Goal: Transaction & Acquisition: Purchase product/service

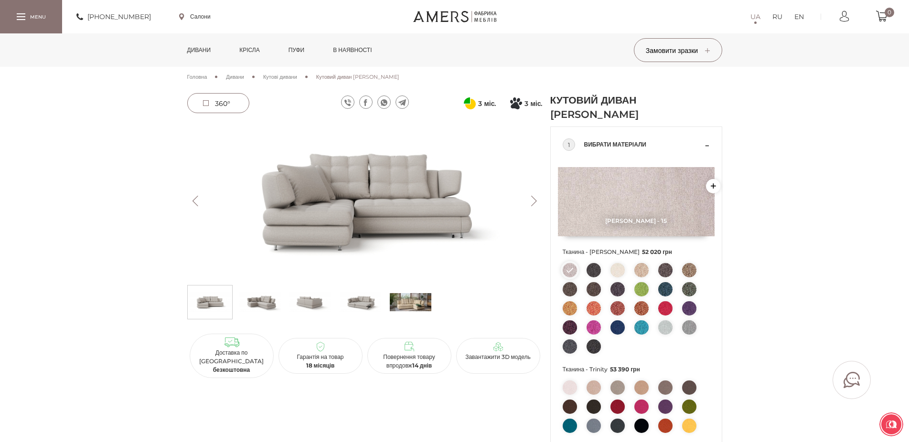
click at [267, 295] on img at bounding box center [260, 302] width 42 height 29
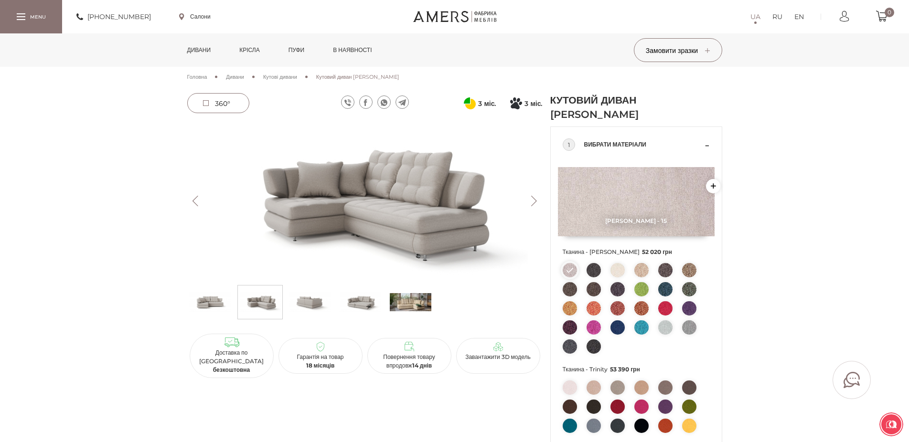
click at [665, 309] on img at bounding box center [665, 308] width 14 height 14
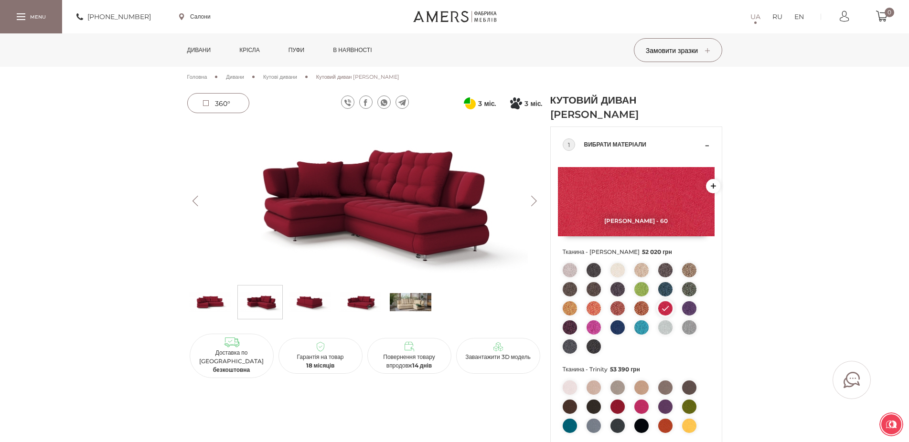
click at [199, 203] on button "Previous" at bounding box center [195, 201] width 17 height 11
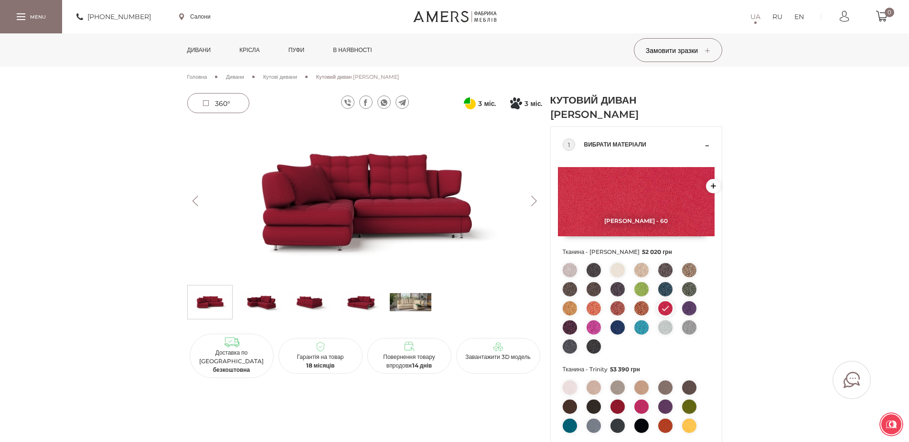
click at [538, 195] on img at bounding box center [364, 201] width 355 height 159
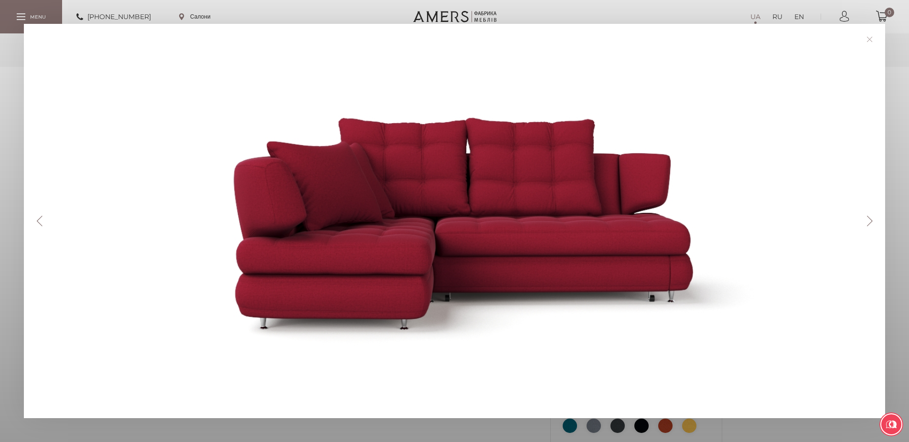
click at [873, 35] on link at bounding box center [869, 39] width 15 height 15
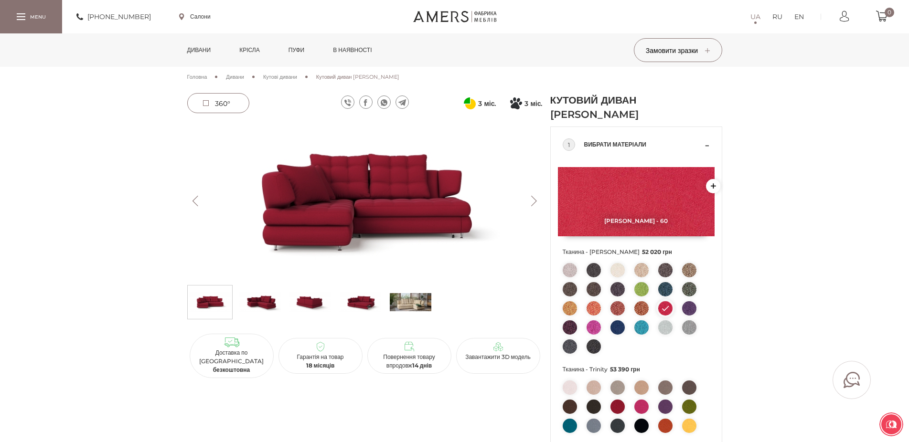
click at [663, 311] on li at bounding box center [665, 308] width 14 height 14
click at [667, 325] on img at bounding box center [665, 328] width 14 height 14
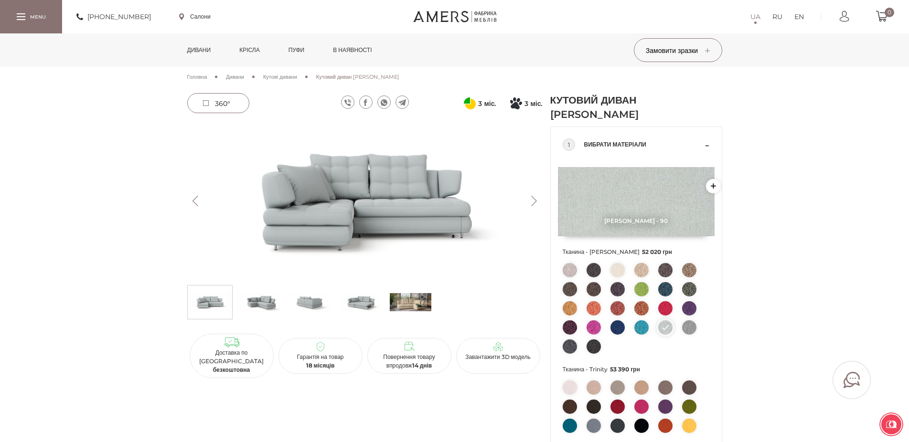
click at [660, 310] on img at bounding box center [665, 308] width 14 height 14
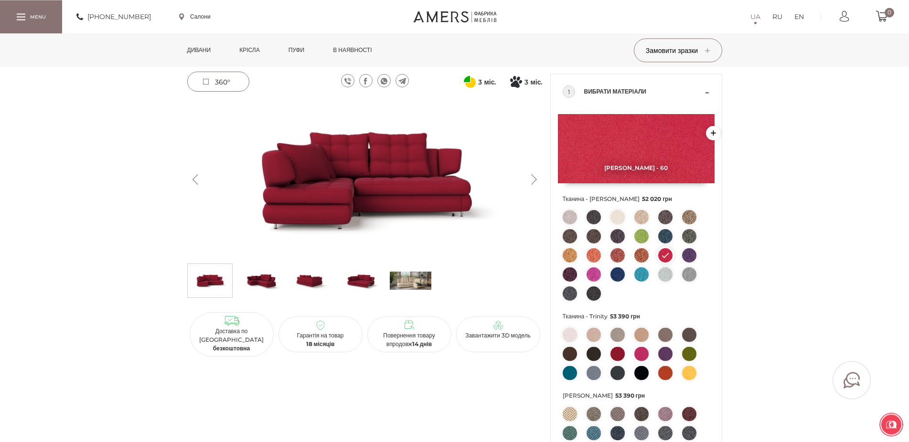
scroll to position [97, 0]
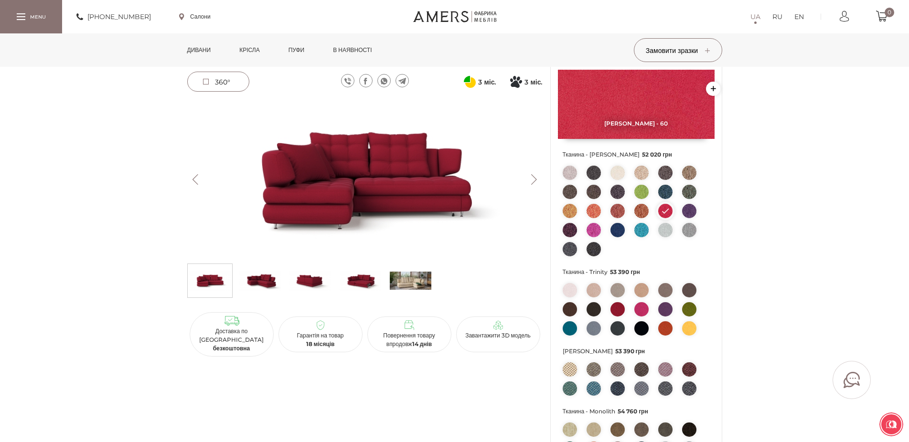
click at [647, 310] on img at bounding box center [642, 309] width 14 height 14
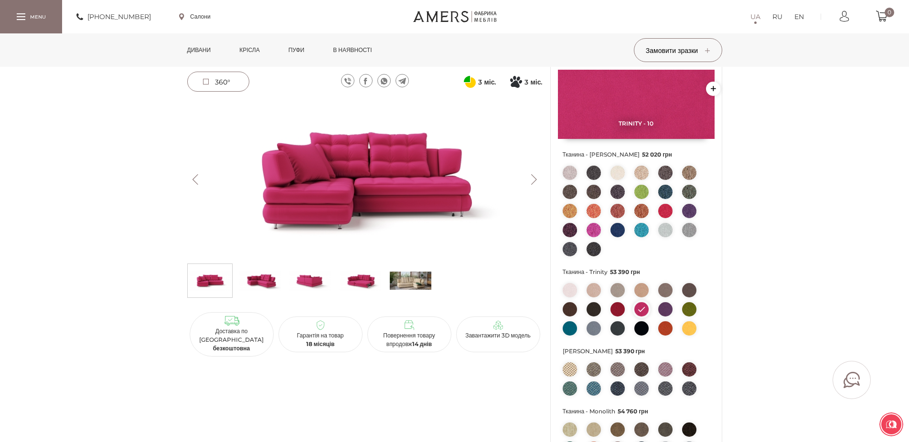
click at [620, 311] on img at bounding box center [618, 309] width 14 height 14
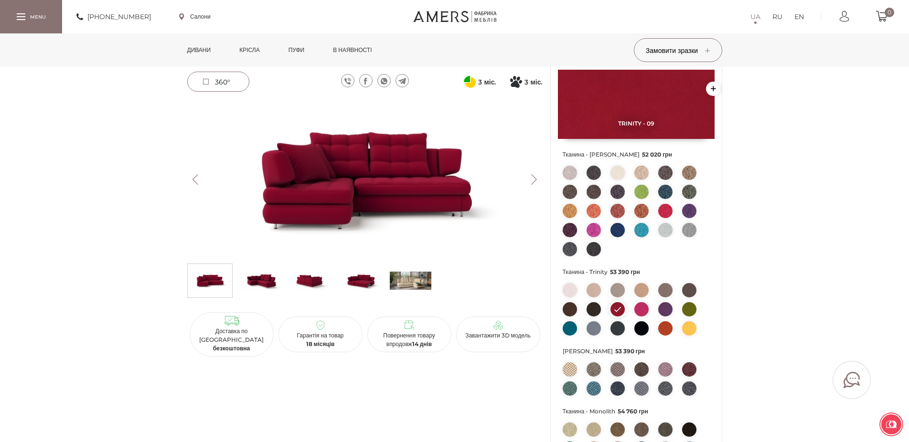
click at [643, 309] on img at bounding box center [642, 309] width 14 height 14
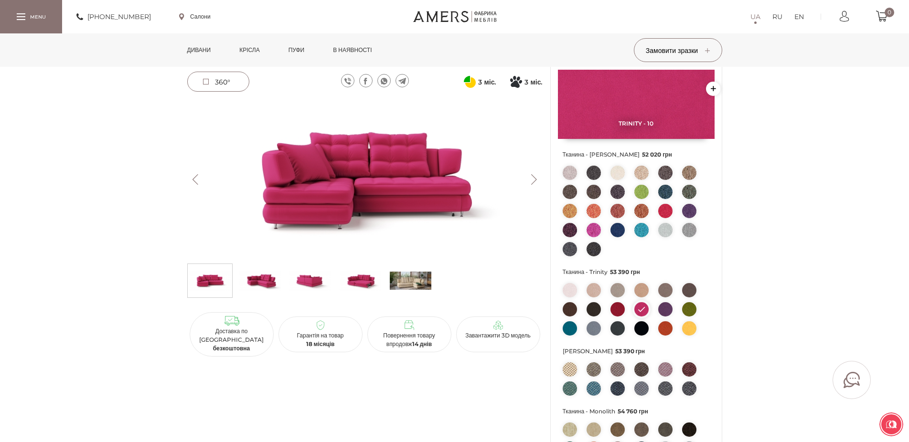
click at [534, 179] on button "Next" at bounding box center [534, 179] width 17 height 11
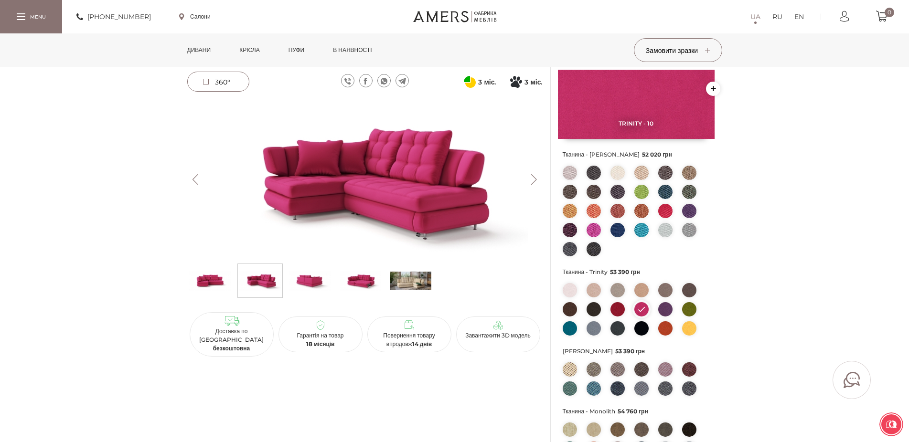
click at [534, 179] on button "Next" at bounding box center [534, 179] width 17 height 11
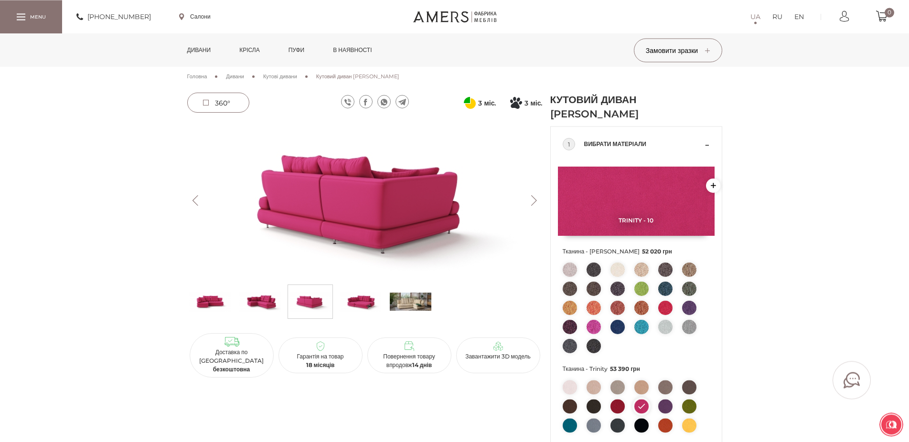
scroll to position [0, 0]
click at [662, 311] on img at bounding box center [665, 308] width 14 height 14
